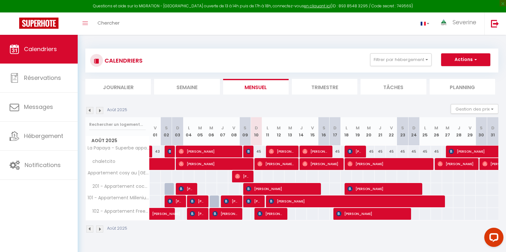
click at [99, 111] on img at bounding box center [99, 110] width 7 height 7
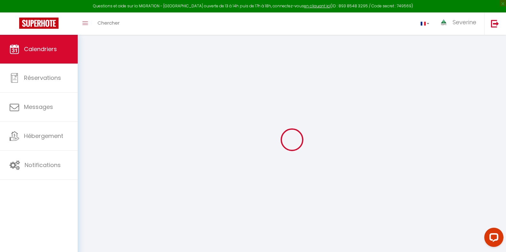
select select
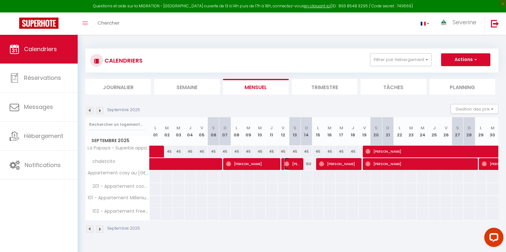
click at [292, 166] on span "[PERSON_NAME]" at bounding box center [291, 164] width 15 height 12
select select "OK"
select select "0"
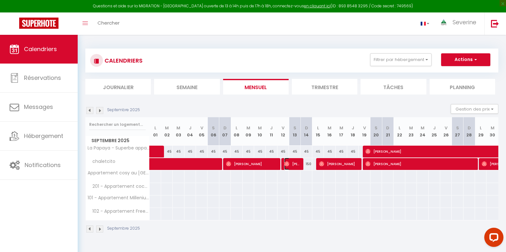
select select "1"
select select
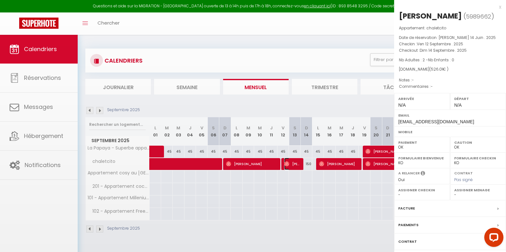
select select "41946"
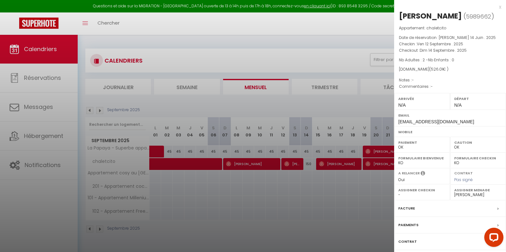
click at [279, 191] on div at bounding box center [253, 126] width 506 height 252
